Goal: Find contact information: Find contact information

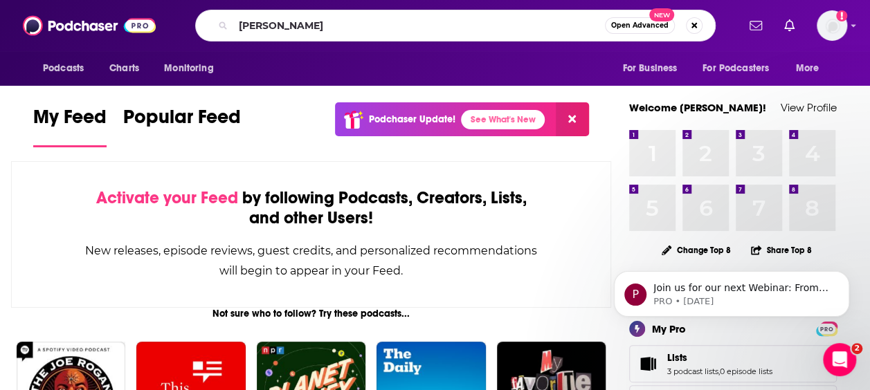
type input "[PERSON_NAME]"
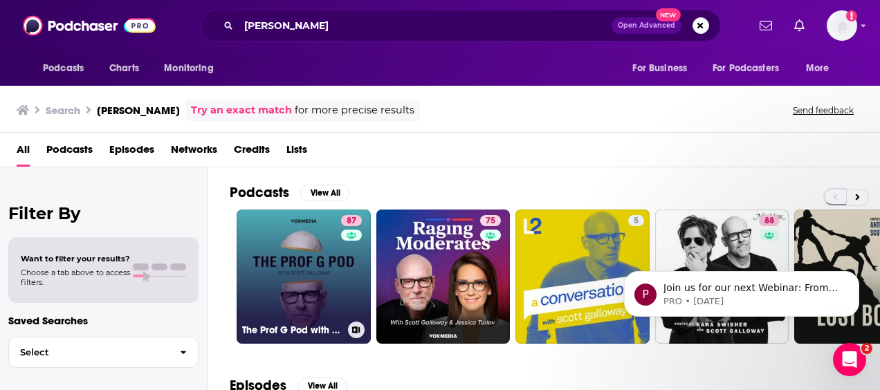
click at [309, 240] on link "87 The Prof G Pod with [PERSON_NAME]" at bounding box center [304, 277] width 134 height 134
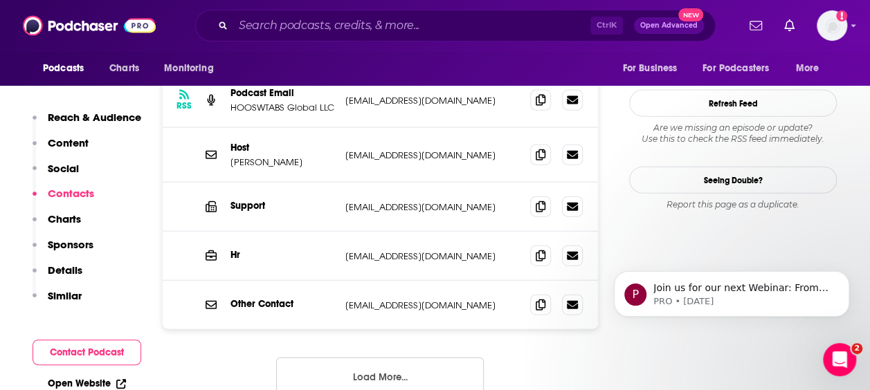
scroll to position [1523, 0]
click at [408, 357] on button "Load More..." at bounding box center [380, 375] width 208 height 37
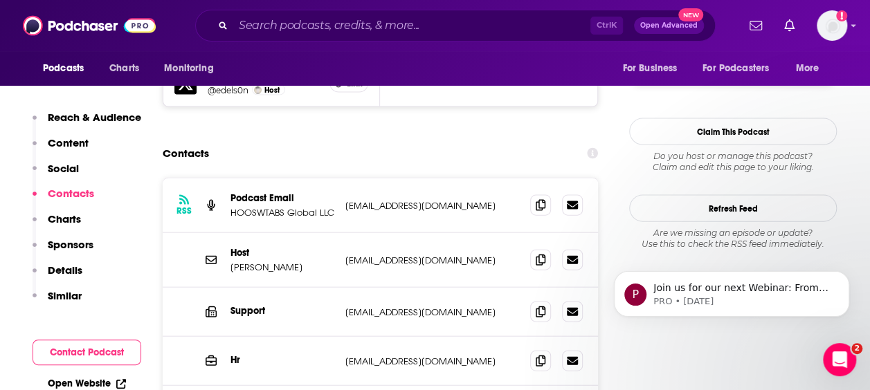
scroll to position [1402, 0]
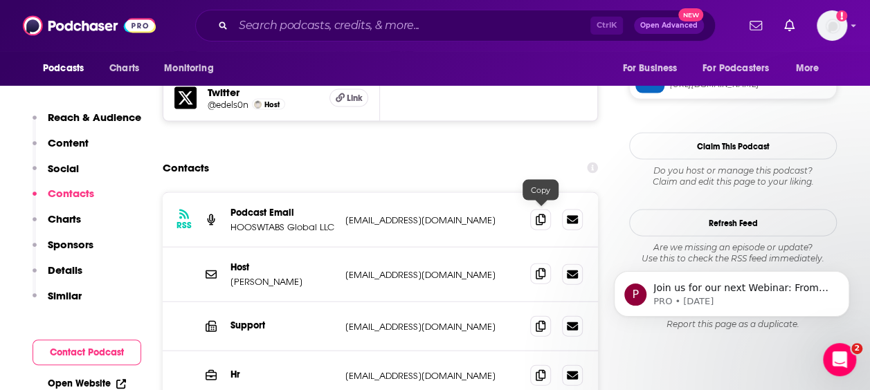
click at [545, 269] on icon at bounding box center [541, 274] width 10 height 11
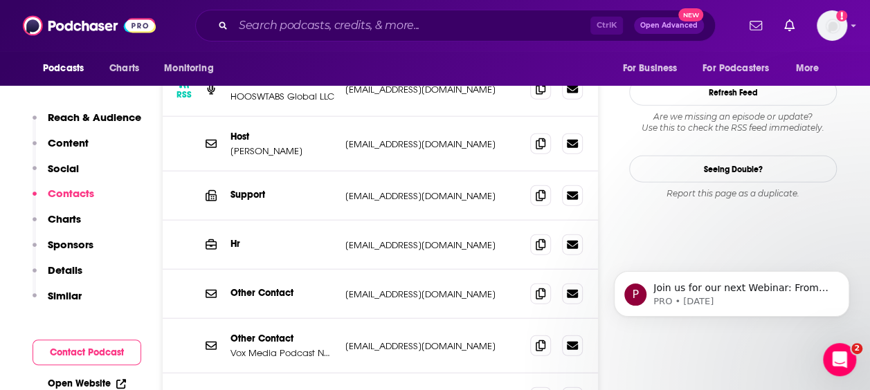
scroll to position [1534, 0]
drag, startPoint x: 347, startPoint y: 284, endPoint x: 474, endPoint y: 278, distance: 127.5
click at [474, 318] on div "Other Contact Vox Media Podcast Network [EMAIL_ADDRESS][DOMAIN_NAME] [EMAIL_ADD…" at bounding box center [380, 345] width 435 height 55
copy p "[EMAIL_ADDRESS][DOMAIN_NAME]"
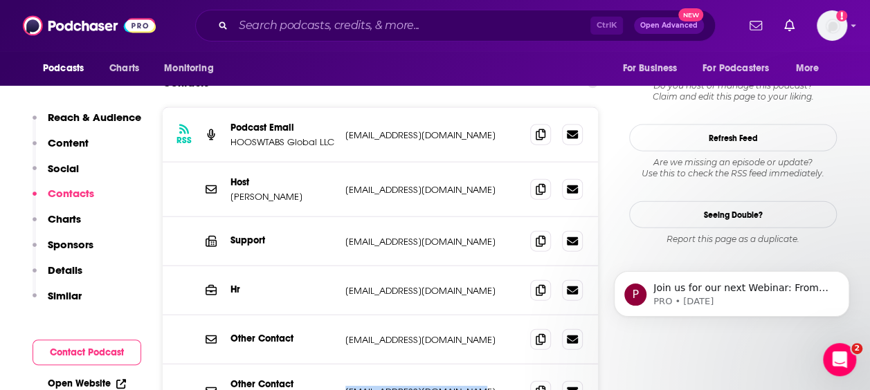
scroll to position [1487, 0]
click at [428, 218] on div "Support [EMAIL_ADDRESS][DOMAIN_NAME] [EMAIL_ADDRESS][DOMAIN_NAME]" at bounding box center [380, 242] width 435 height 49
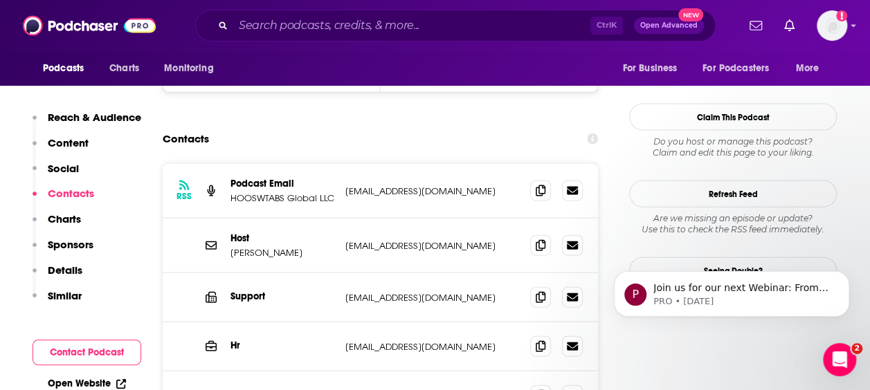
scroll to position [1405, 0]
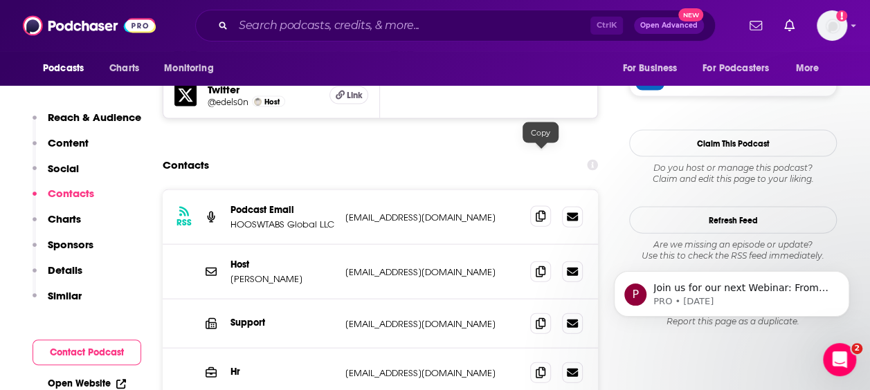
click at [547, 206] on span at bounding box center [540, 216] width 21 height 21
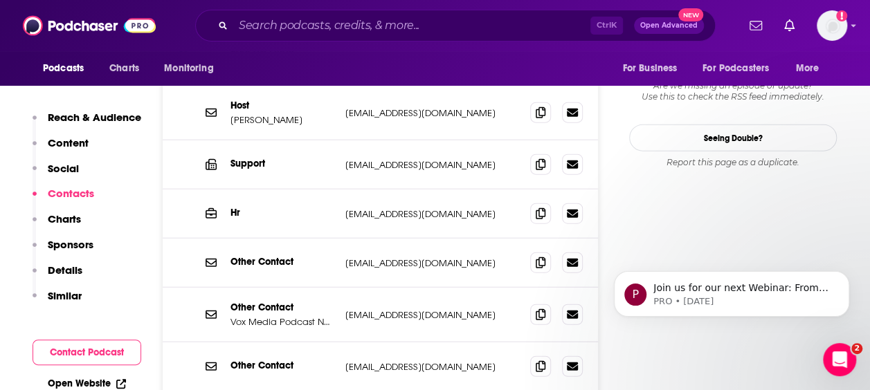
scroll to position [1565, 0]
click at [534, 303] on span at bounding box center [540, 313] width 21 height 21
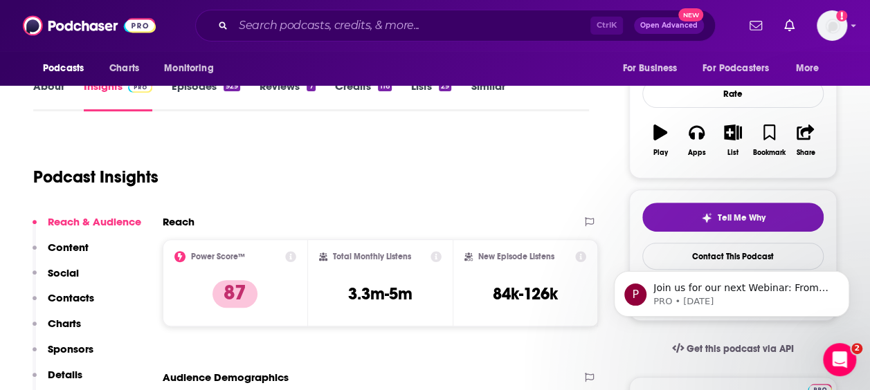
scroll to position [0, 0]
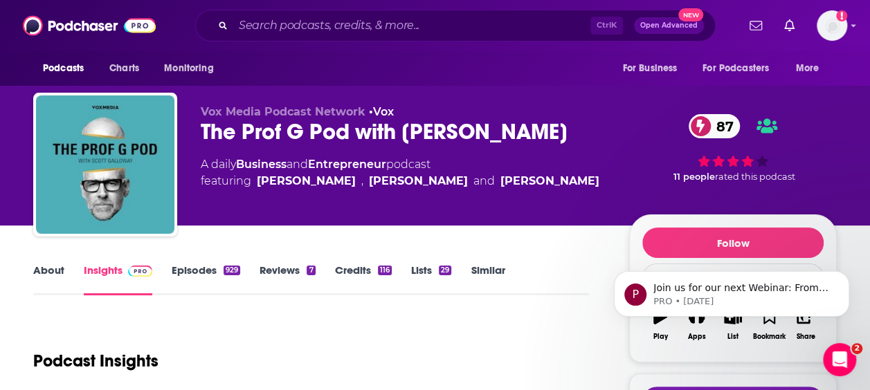
click at [43, 264] on link "About" at bounding box center [48, 280] width 31 height 32
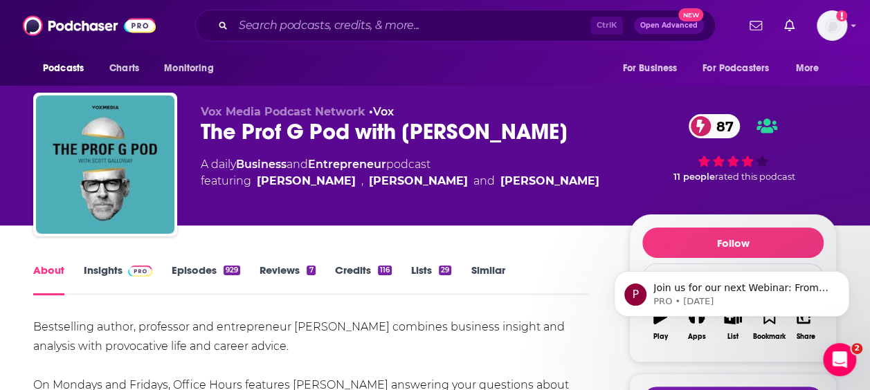
scroll to position [142, 0]
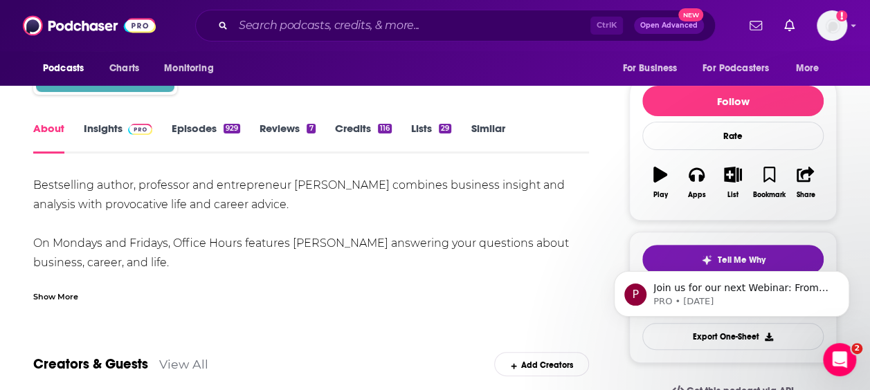
click at [60, 296] on div "Show More" at bounding box center [55, 295] width 45 height 13
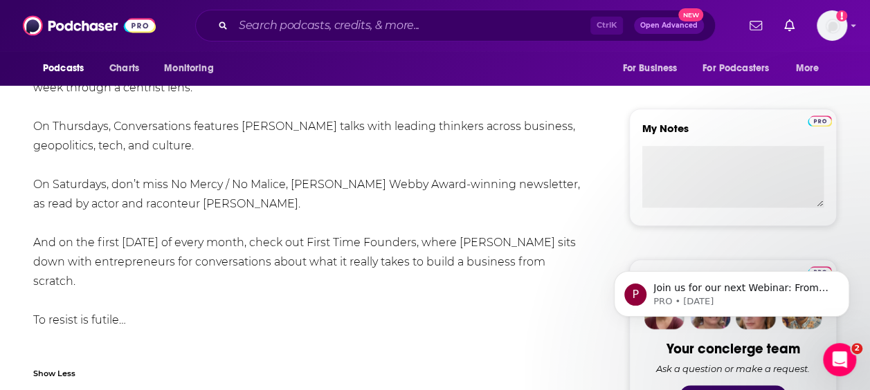
scroll to position [156, 0]
